Goal: Task Accomplishment & Management: Use online tool/utility

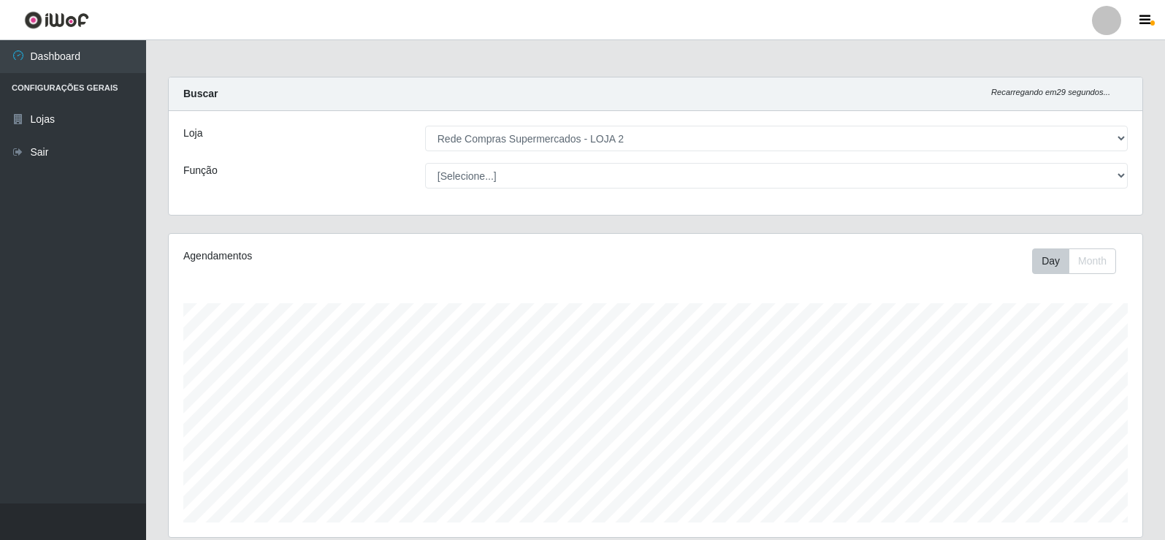
select select "161"
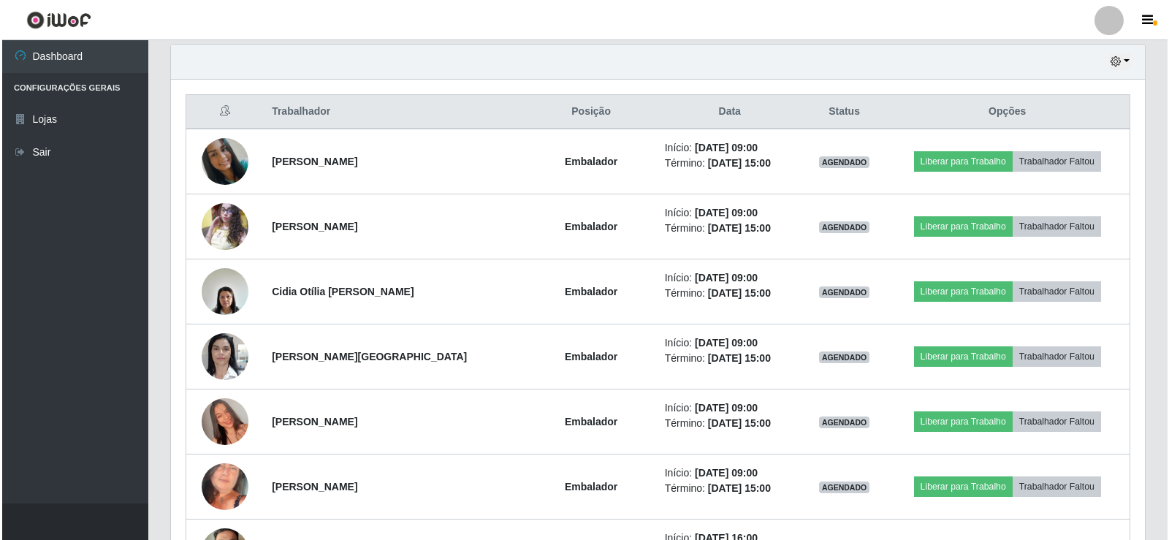
scroll to position [303, 974]
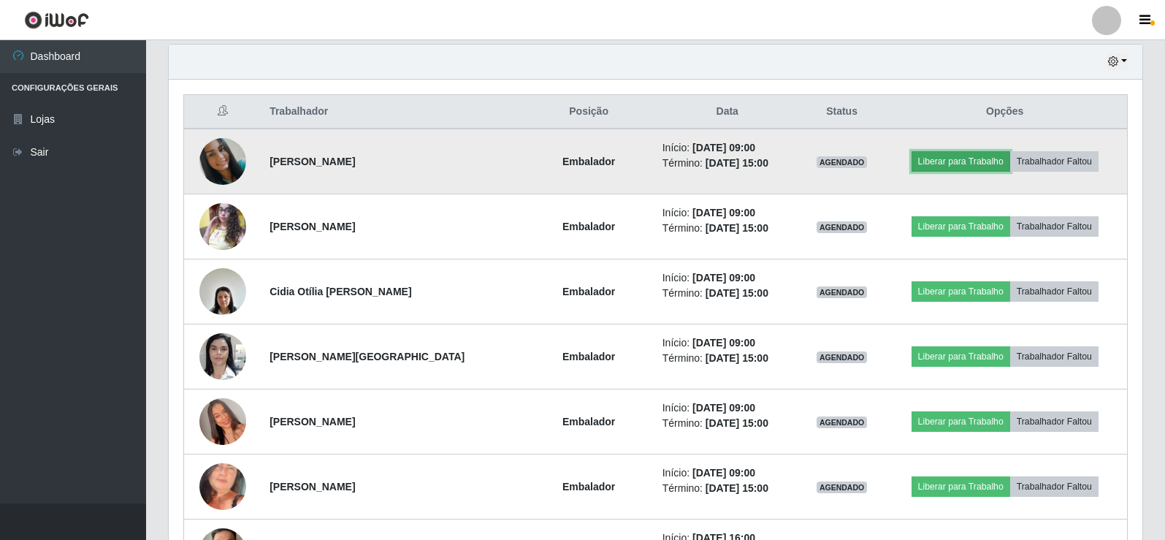
click at [952, 160] on button "Liberar para Trabalho" at bounding box center [961, 161] width 99 height 20
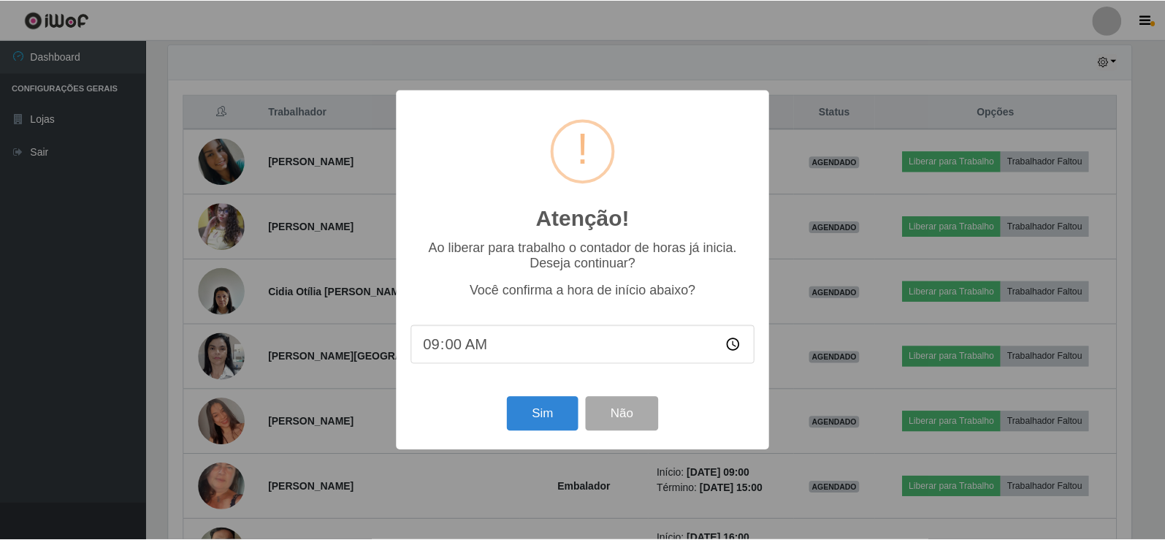
scroll to position [303, 967]
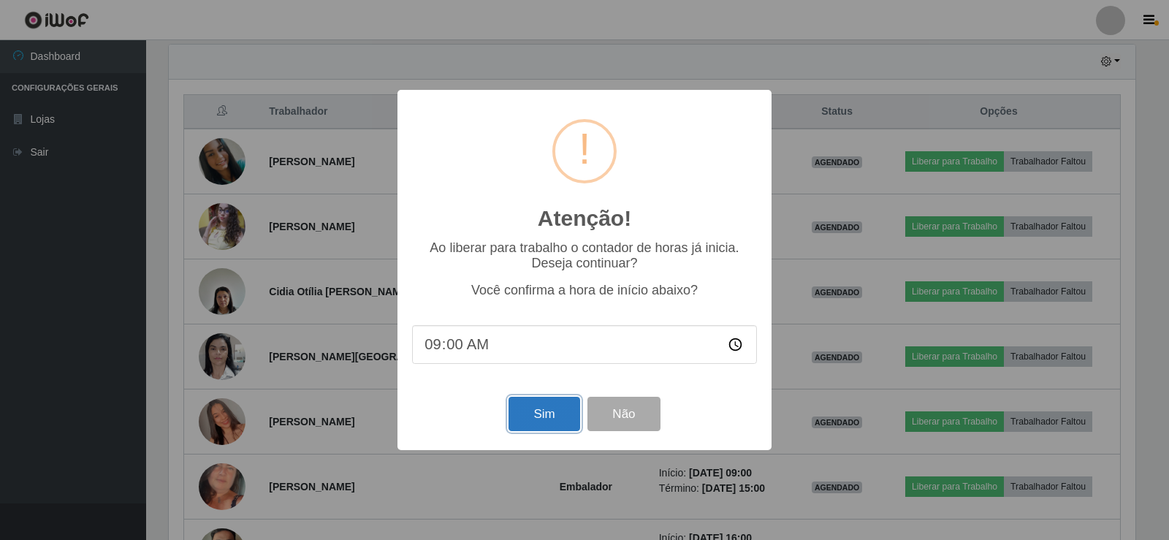
click at [552, 411] on button "Sim" at bounding box center [544, 414] width 71 height 34
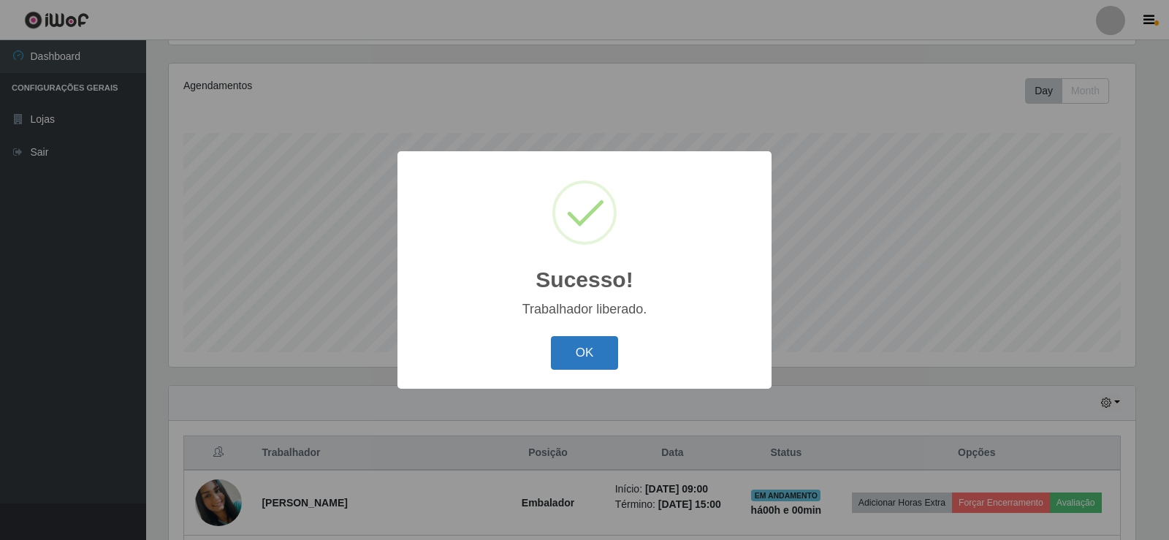
click at [596, 359] on button "OK" at bounding box center [585, 353] width 68 height 34
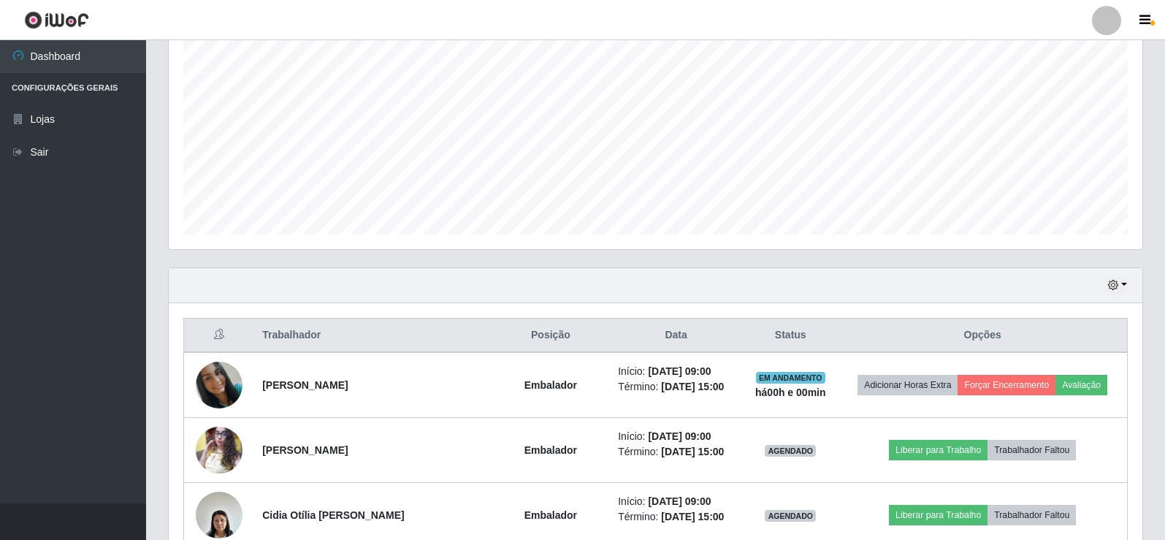
scroll to position [389, 0]
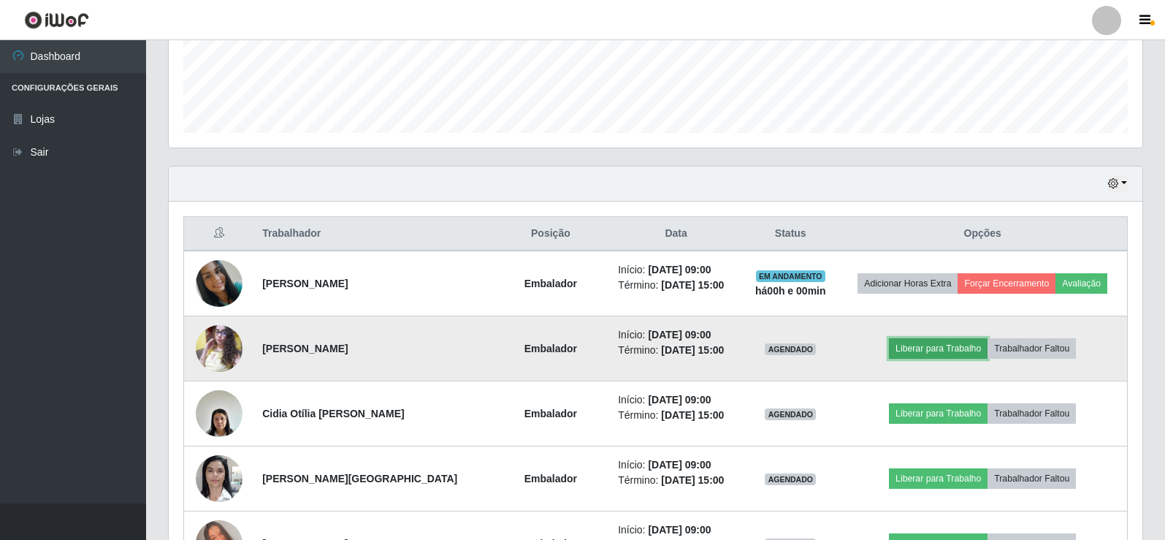
click at [958, 338] on button "Liberar para Trabalho" at bounding box center [938, 348] width 99 height 20
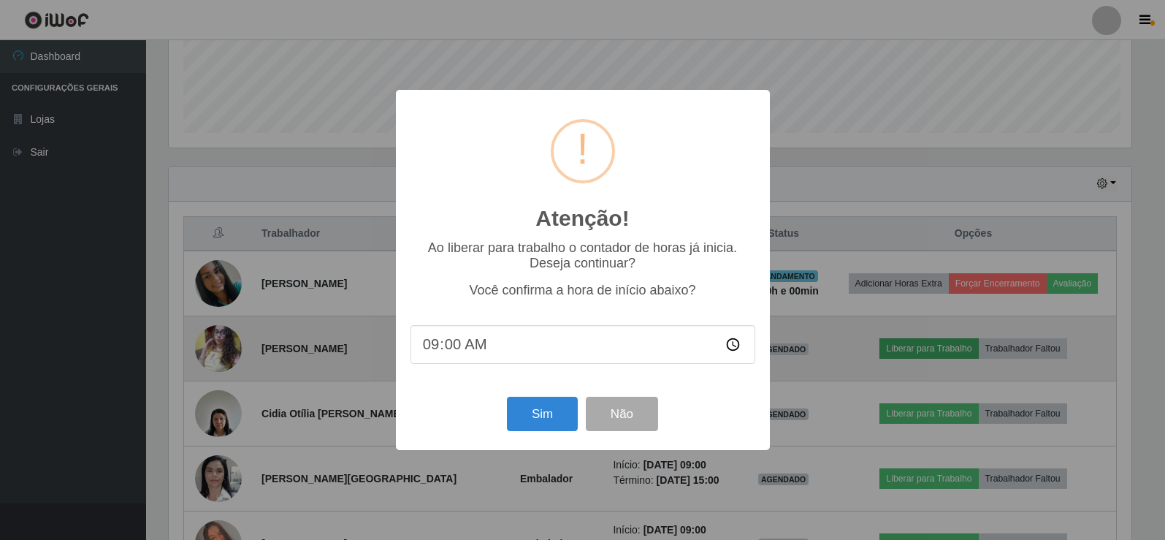
scroll to position [303, 967]
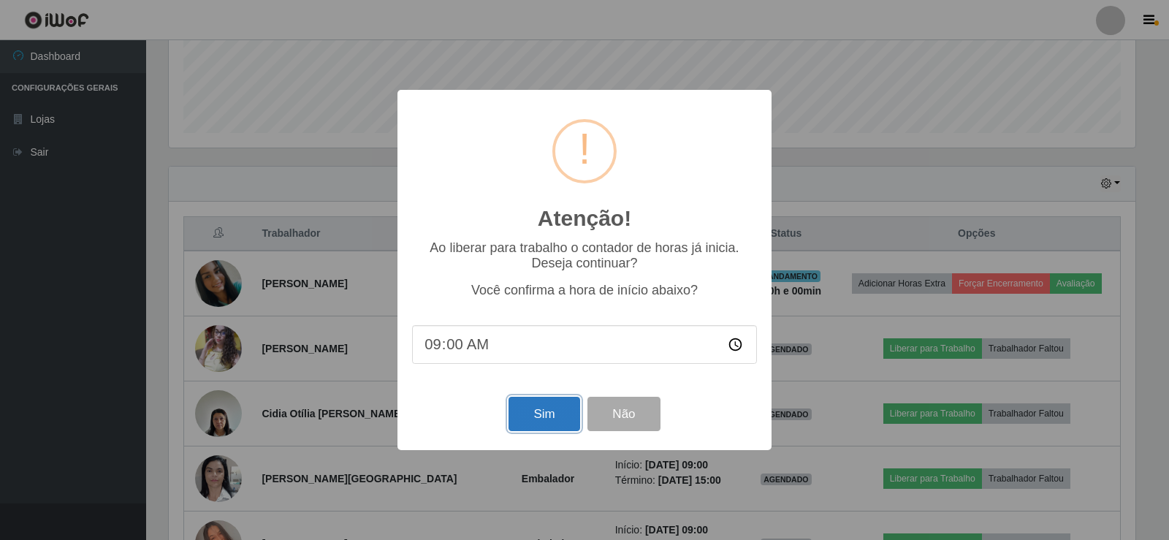
click at [535, 414] on button "Sim" at bounding box center [544, 414] width 71 height 34
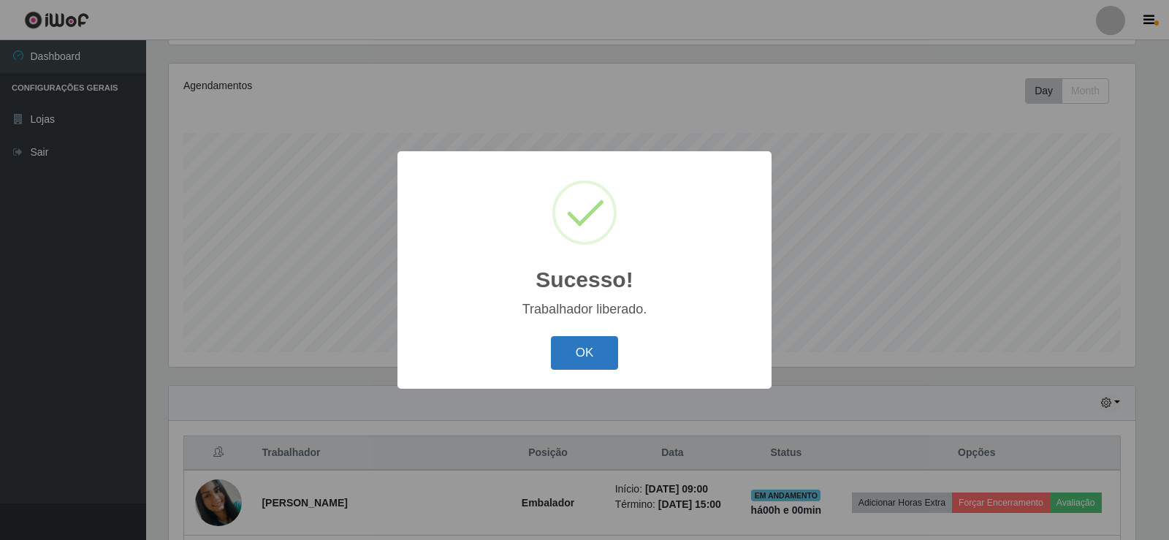
click at [590, 354] on button "OK" at bounding box center [585, 353] width 68 height 34
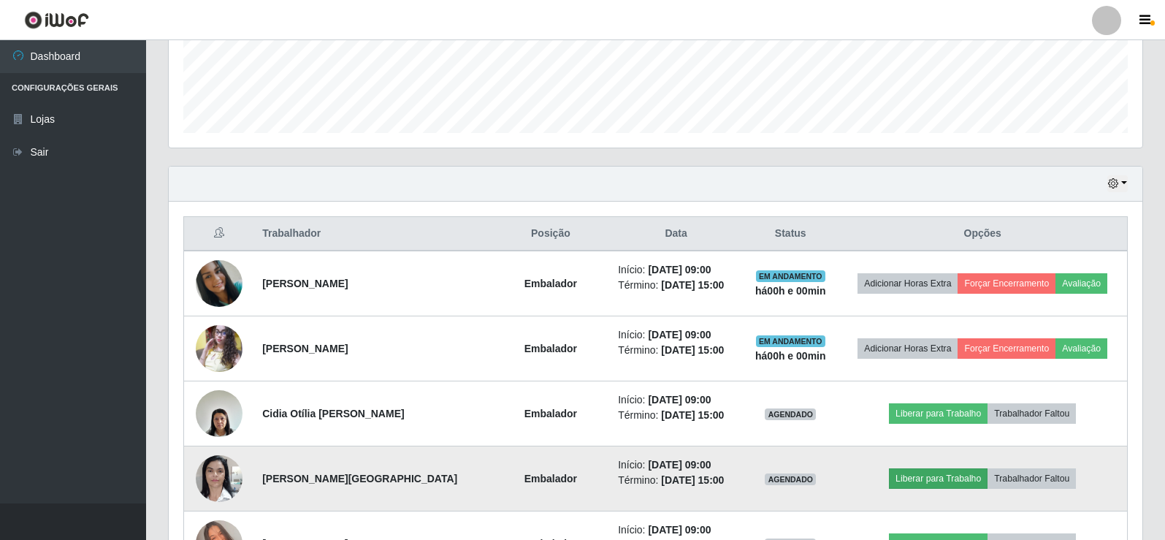
scroll to position [462, 0]
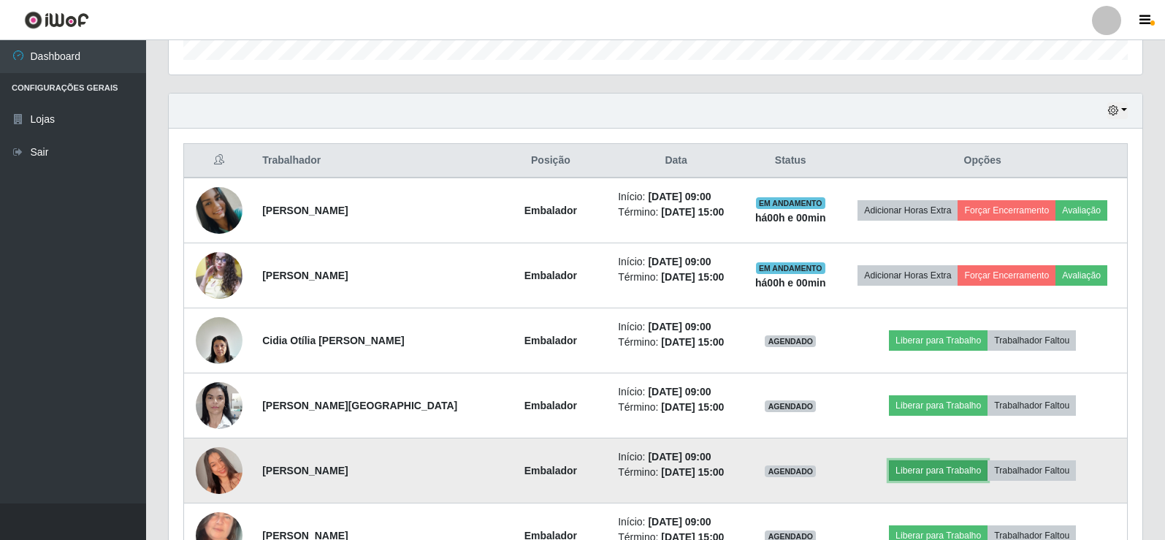
click at [919, 471] on button "Liberar para Trabalho" at bounding box center [938, 470] width 99 height 20
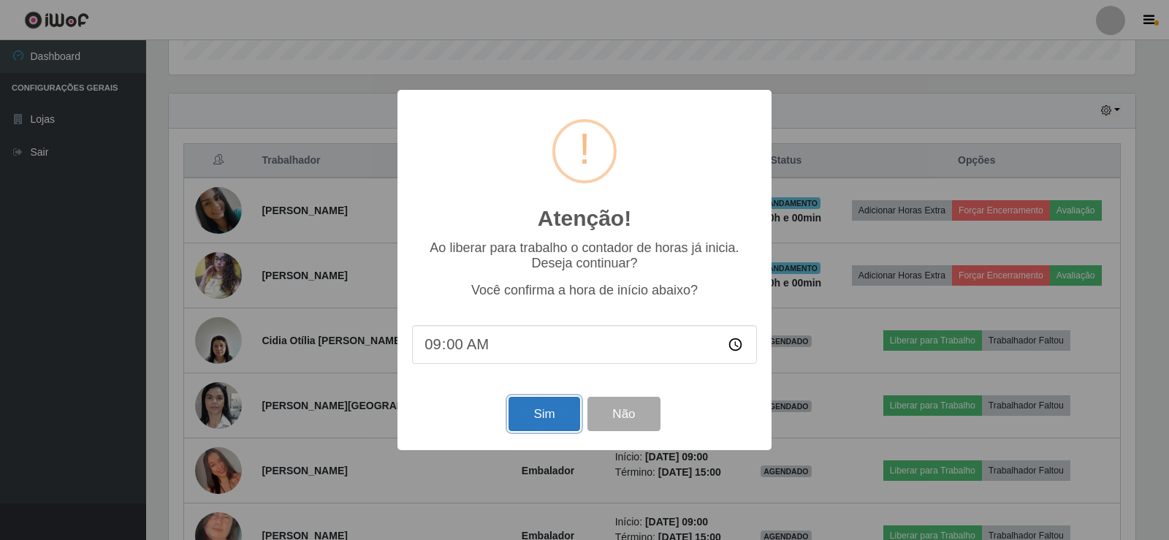
click at [536, 424] on button "Sim" at bounding box center [544, 414] width 71 height 34
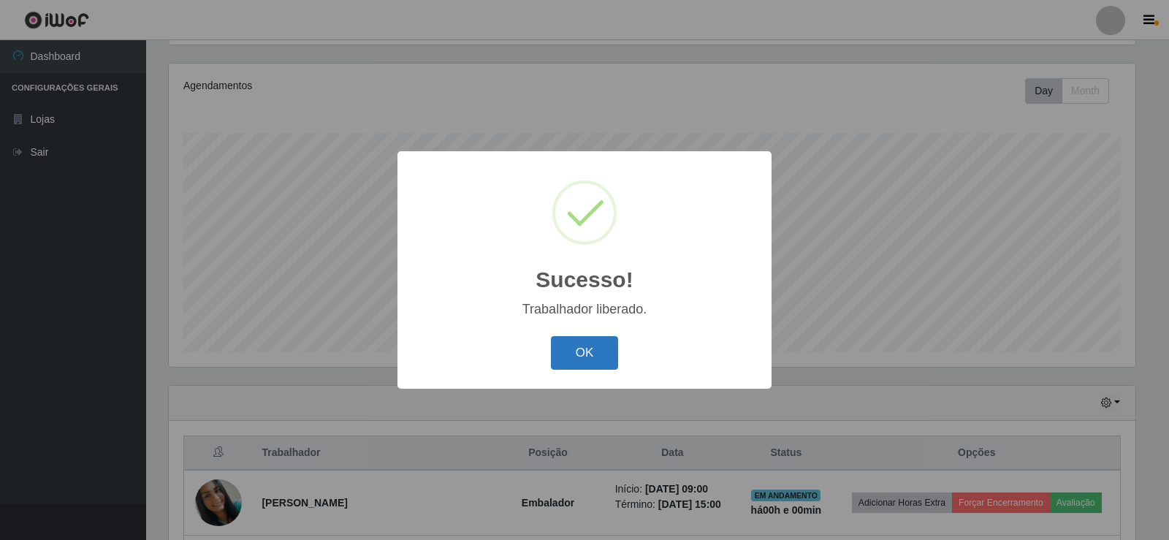
click at [572, 346] on button "OK" at bounding box center [585, 353] width 68 height 34
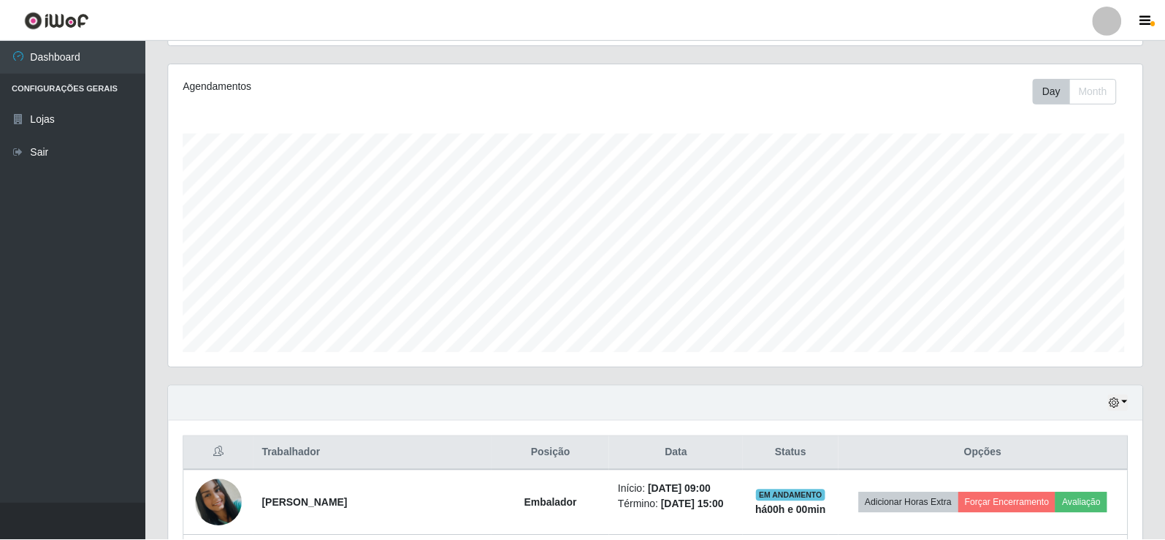
scroll to position [0, 0]
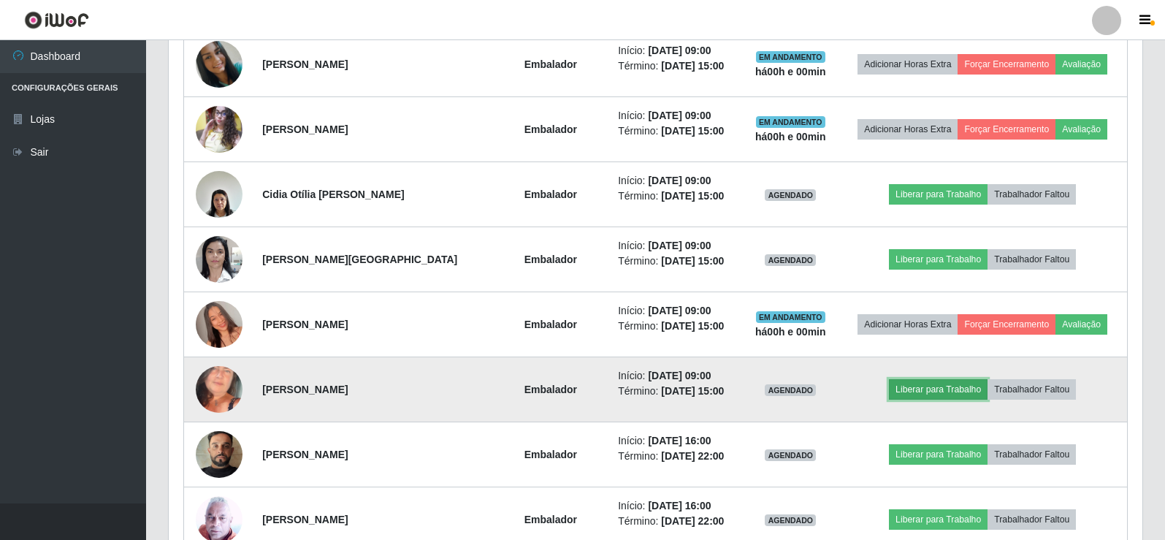
click at [941, 391] on button "Liberar para Trabalho" at bounding box center [938, 389] width 99 height 20
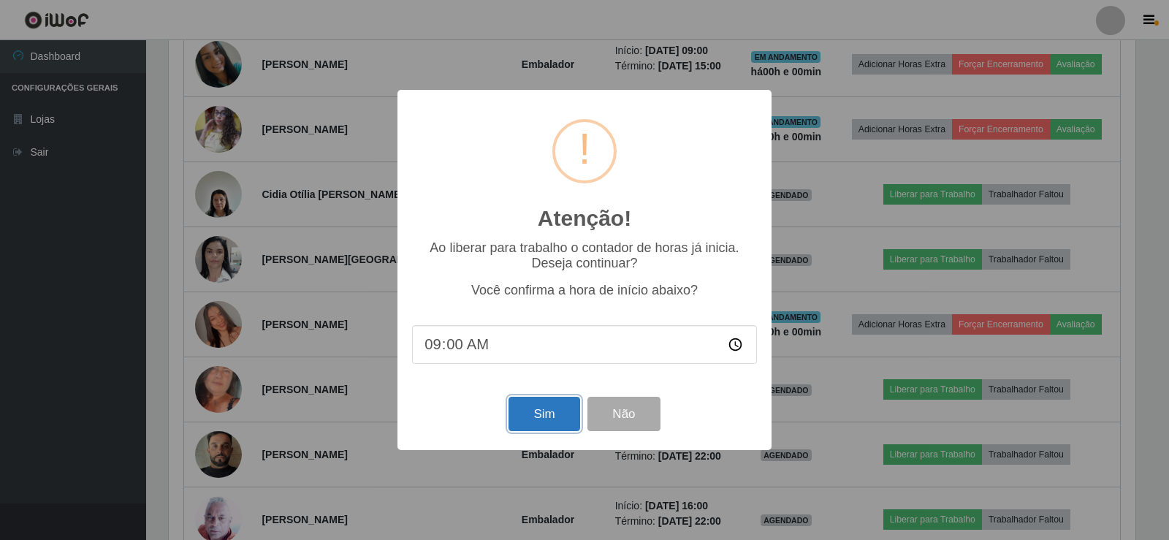
click at [538, 423] on button "Sim" at bounding box center [544, 414] width 71 height 34
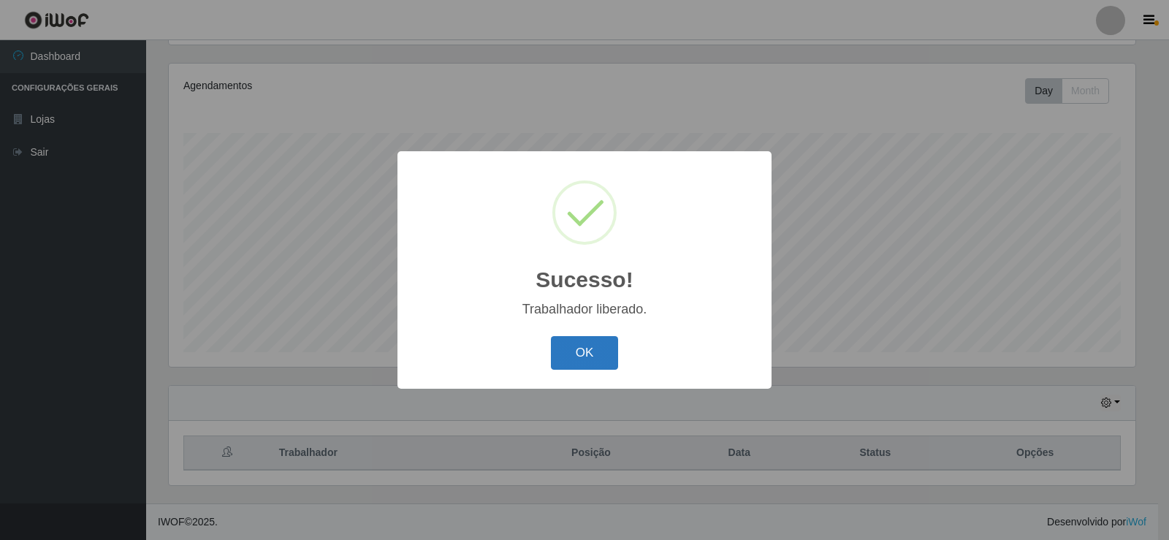
click at [591, 354] on button "OK" at bounding box center [585, 353] width 68 height 34
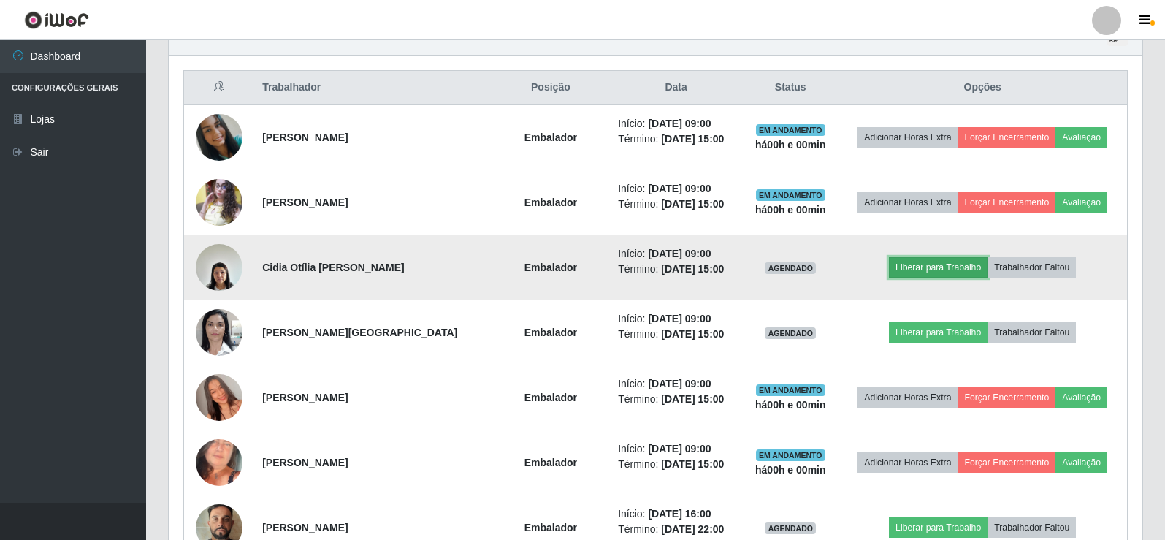
click at [955, 277] on button "Liberar para Trabalho" at bounding box center [938, 267] width 99 height 20
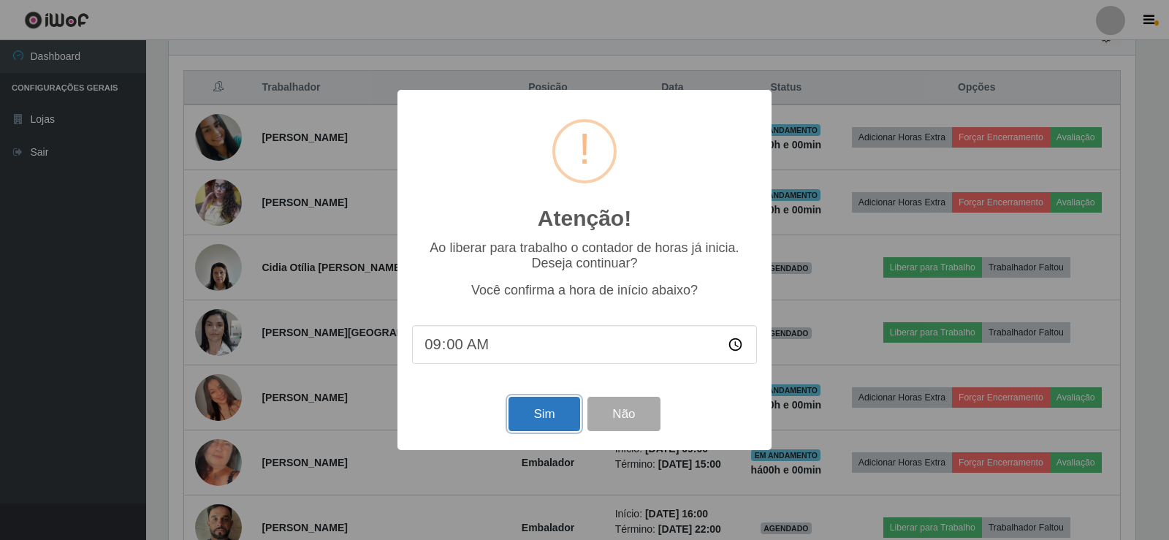
click at [541, 423] on button "Sim" at bounding box center [544, 414] width 71 height 34
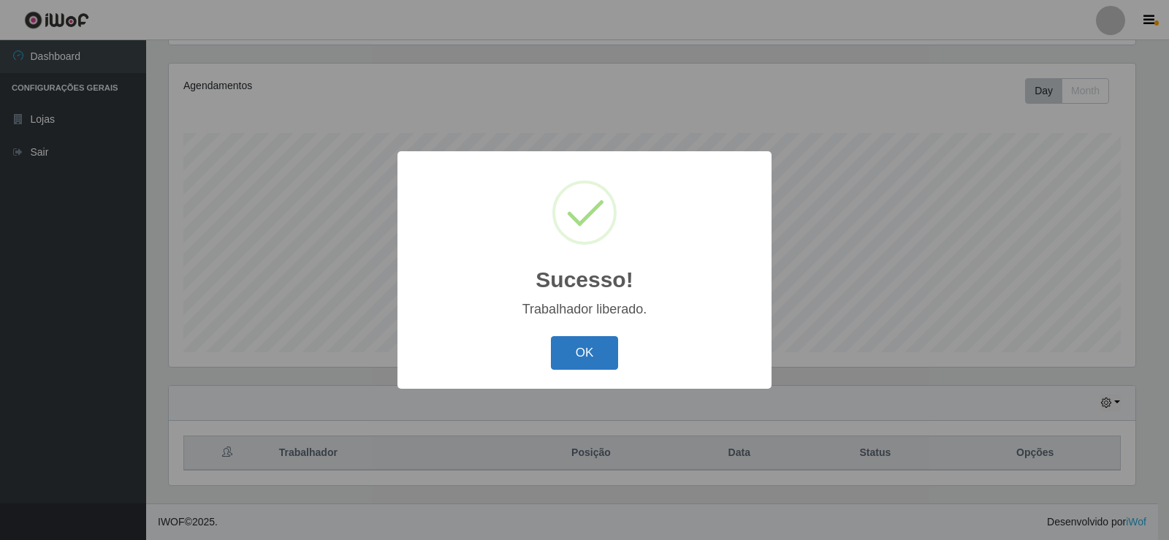
click at [569, 349] on button "OK" at bounding box center [585, 353] width 68 height 34
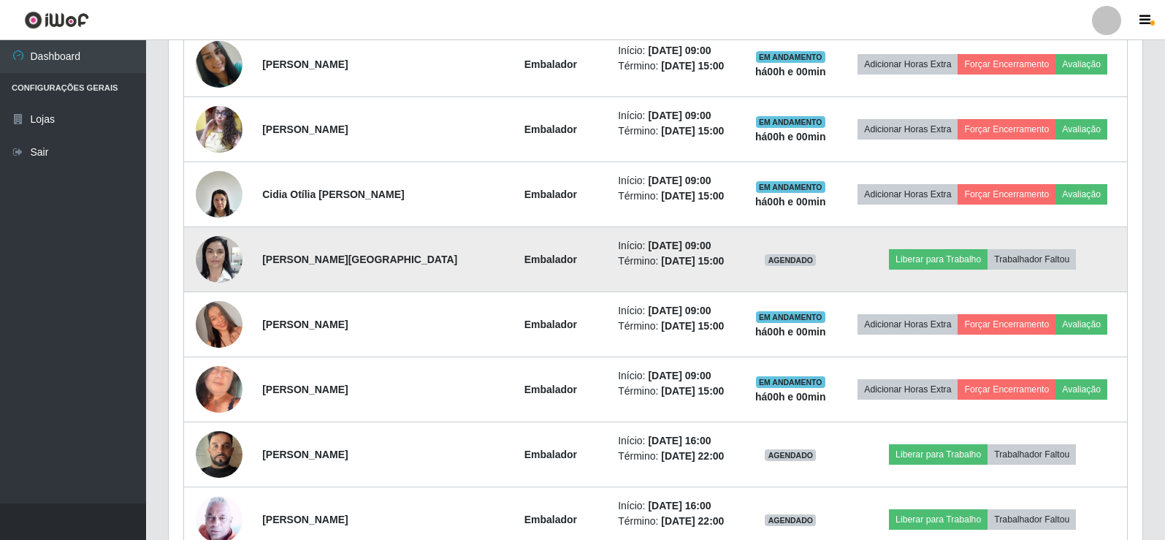
click at [933, 237] on td "Liberar para Trabalho Trabalhador Faltou" at bounding box center [982, 259] width 289 height 65
click at [934, 258] on button "Liberar para Trabalho" at bounding box center [938, 259] width 99 height 20
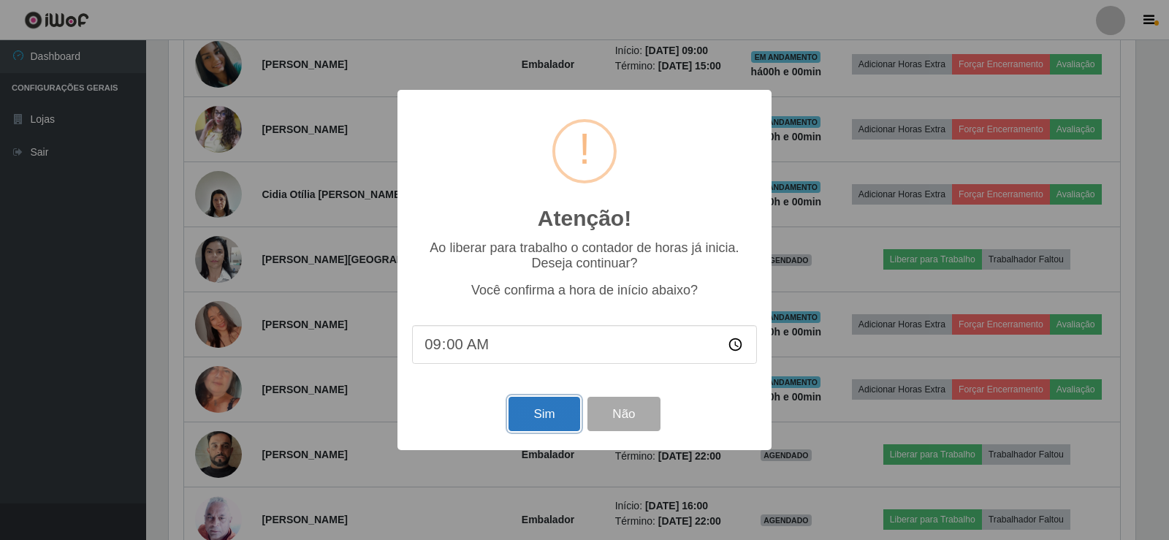
click at [549, 403] on button "Sim" at bounding box center [544, 414] width 71 height 34
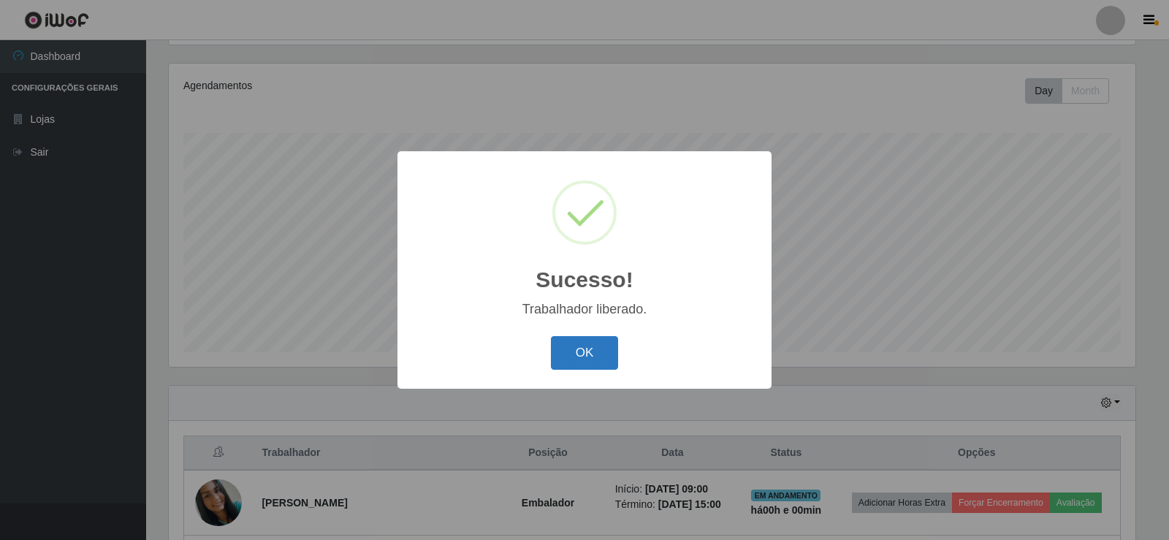
click at [594, 344] on button "OK" at bounding box center [585, 353] width 68 height 34
